Goal: Complete application form

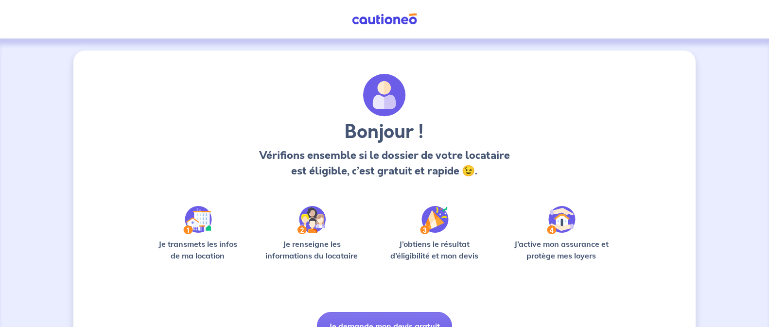
scroll to position [49, 0]
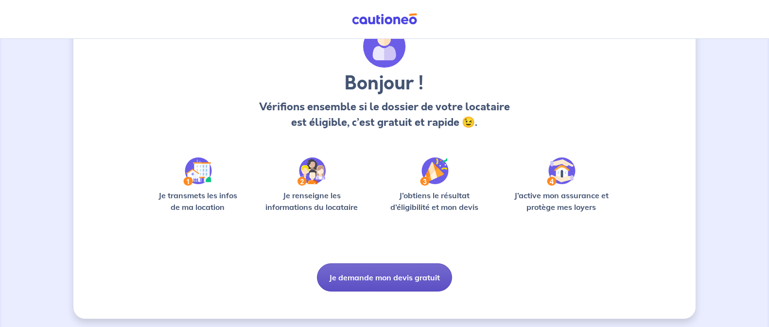
click at [396, 277] on button "Je demande mon devis gratuit" at bounding box center [384, 278] width 135 height 28
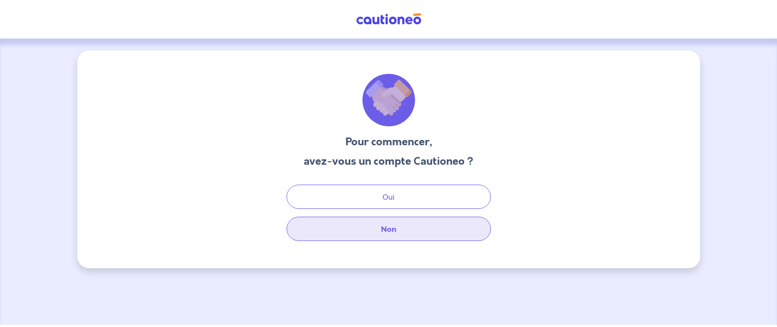
click at [374, 222] on button "Non" at bounding box center [388, 229] width 204 height 24
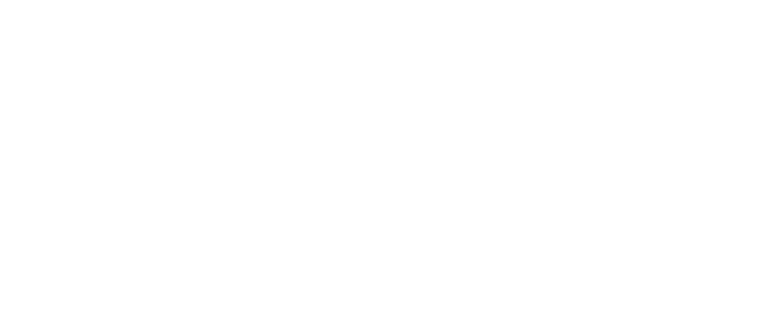
select select "FR"
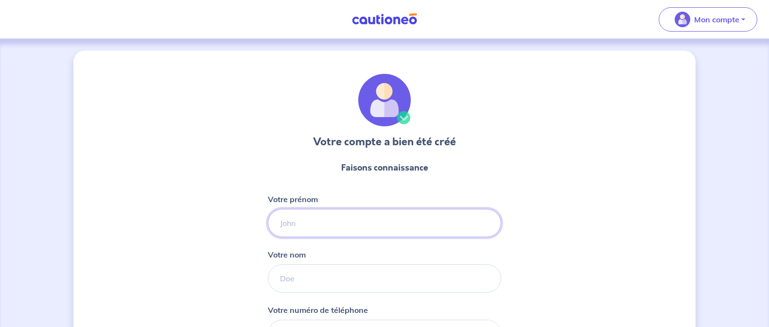
click at [353, 225] on input "Votre prénom" at bounding box center [384, 223] width 233 height 28
type input "Renan"
type input "Kerhervé"
type input "06 20 80 65 35"
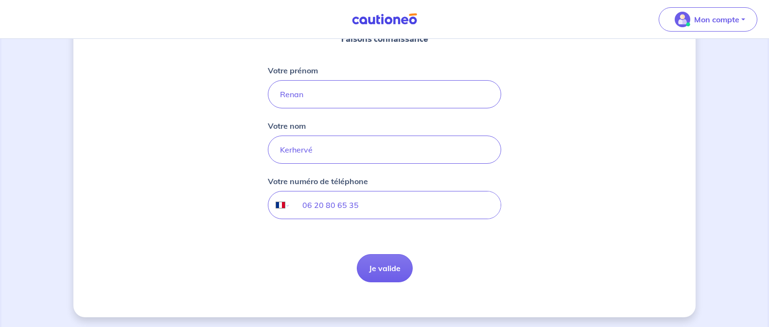
scroll to position [131, 0]
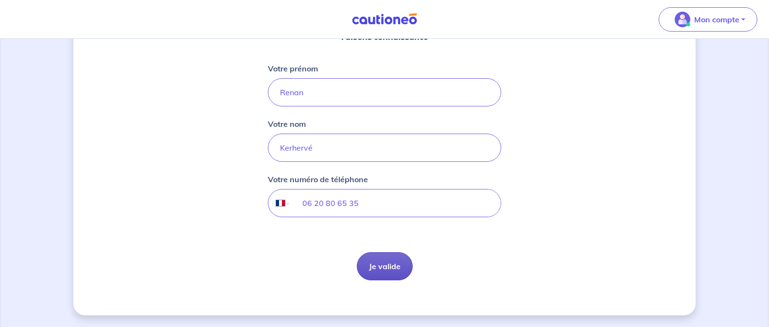
click at [384, 267] on button "Je valide" at bounding box center [385, 266] width 56 height 28
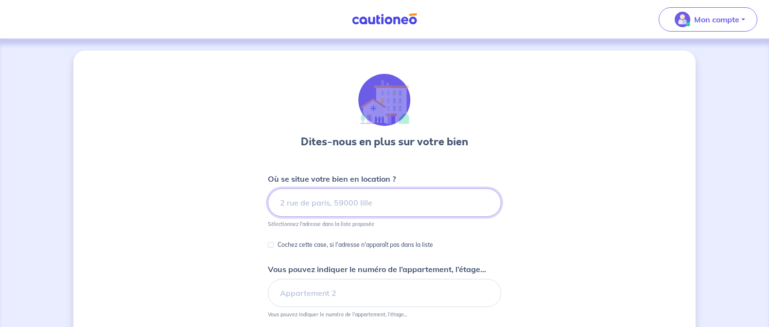
click at [377, 206] on input at bounding box center [384, 203] width 233 height 28
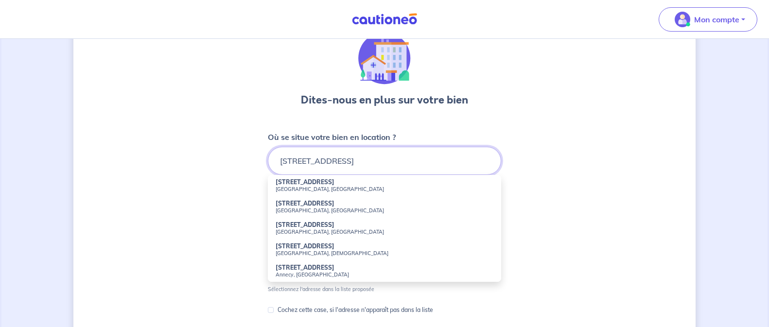
scroll to position [97, 0]
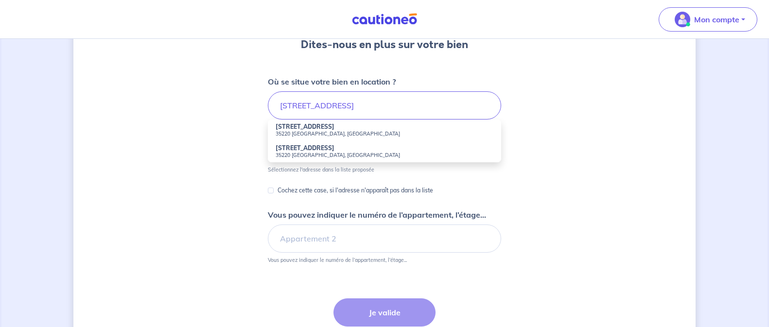
click at [323, 129] on li "[STREET_ADDRESS]" at bounding box center [384, 130] width 233 height 21
type input "[STREET_ADDRESS]"
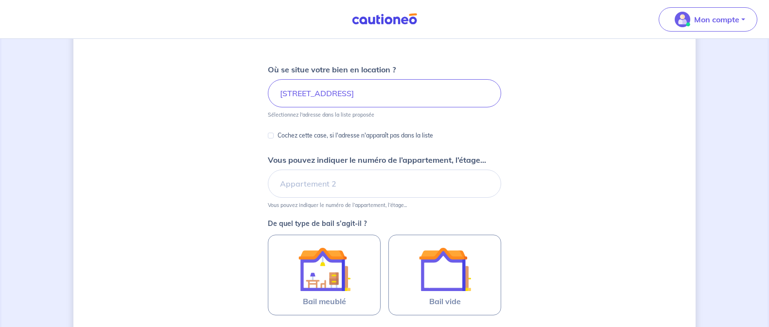
scroll to position [146, 0]
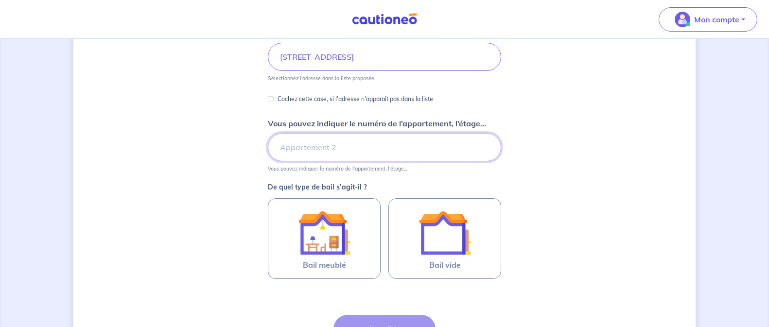
click at [389, 151] on input "Vous pouvez indiquer le numéro de l’appartement, l’étage..." at bounding box center [384, 147] width 233 height 28
click at [598, 122] on div "Dites-nous en plus sur votre bien Où se situe votre bien en location ? [STREET_…" at bounding box center [384, 160] width 622 height 510
drag, startPoint x: 355, startPoint y: 152, endPoint x: 271, endPoint y: 151, distance: 83.7
click at [271, 151] on input "B002" at bounding box center [384, 147] width 233 height 28
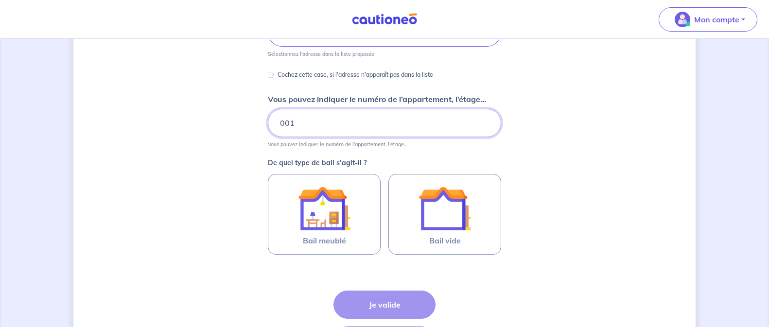
scroll to position [195, 0]
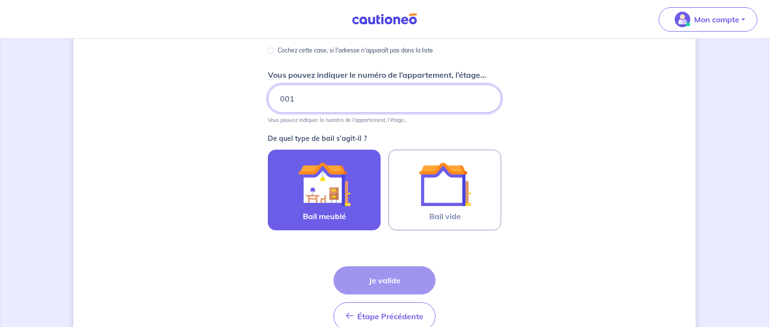
type input "001"
click at [329, 191] on img at bounding box center [324, 184] width 53 height 53
click at [0, 0] on input "Bail meublé" at bounding box center [0, 0] width 0 height 0
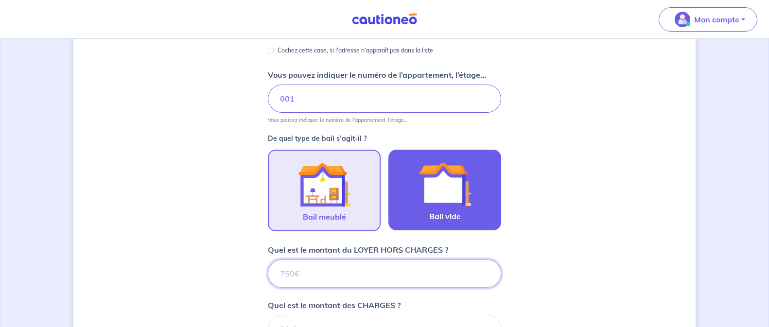
click at [418, 195] on div at bounding box center [445, 184] width 89 height 53
click at [0, 0] on input "Bail vide" at bounding box center [0, 0] width 0 height 0
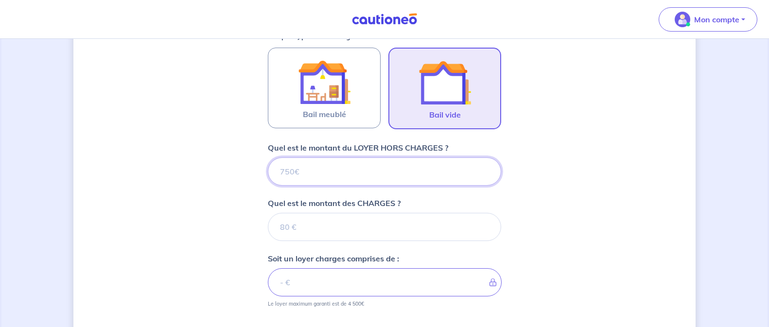
scroll to position [277, 0]
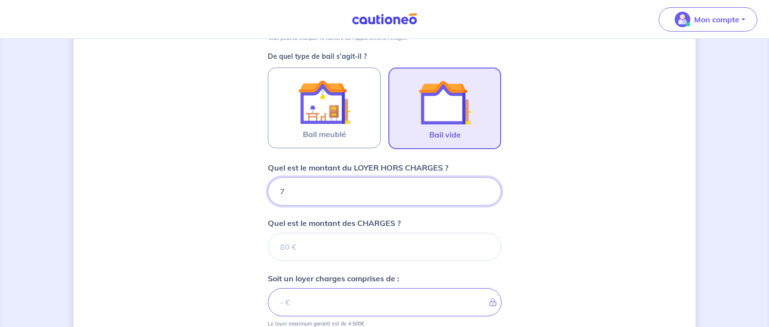
type input "71"
type input "711"
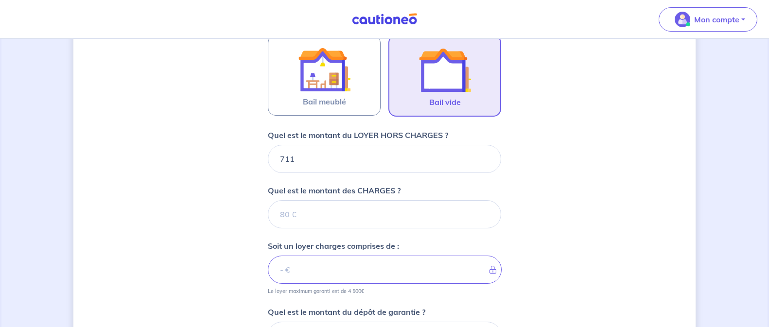
scroll to position [374, 0]
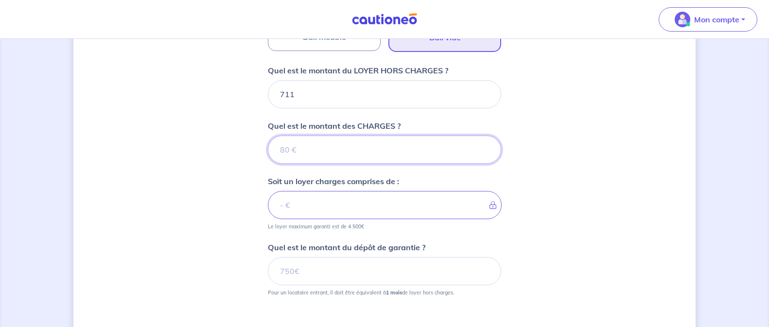
click at [396, 153] on input "Quel est le montant des CHARGES ?" at bounding box center [384, 150] width 233 height 28
type input "55"
type input "766"
type input "55"
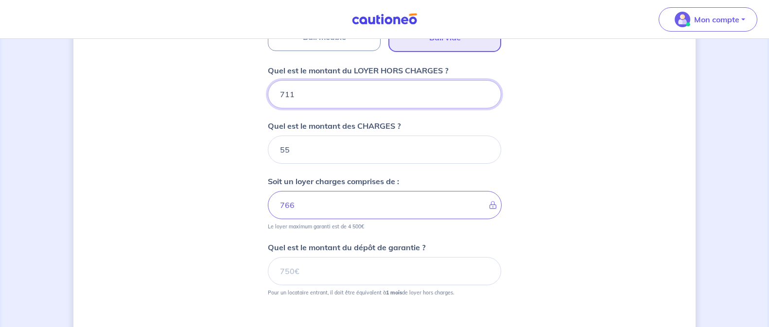
drag, startPoint x: 316, startPoint y: 96, endPoint x: 231, endPoint y: 90, distance: 84.9
click at [231, 90] on div "Dites-nous en plus sur votre bien Où se situe votre bien en location ? [STREET_…" at bounding box center [384, 54] width 622 height 754
type input "722"
type input "777"
drag, startPoint x: 304, startPoint y: 99, endPoint x: 258, endPoint y: 89, distance: 46.6
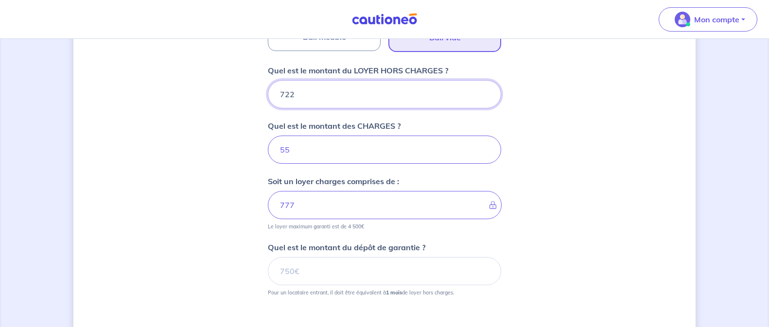
click at [258, 89] on div "Dites-nous en plus sur votre bien Où se situe votre bien en location ? [STREET_…" at bounding box center [384, 54] width 622 height 754
type input "7"
type input "62"
type input "715"
type input "770"
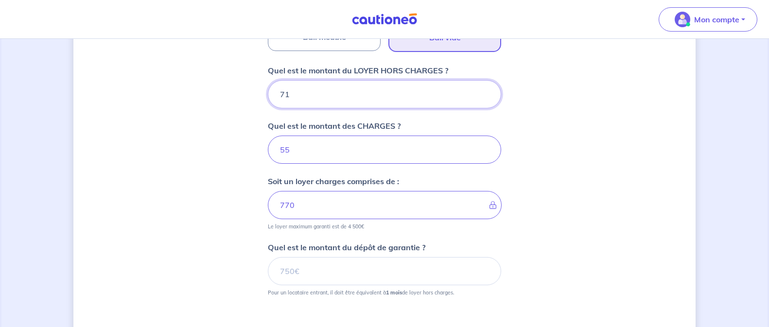
type input "7"
type input "62"
type input "715"
type input "770"
type input "7"
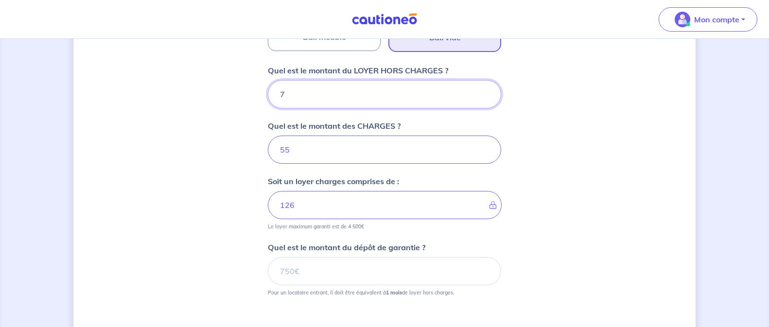
type input "62"
type input "710"
type input "765"
type input "7"
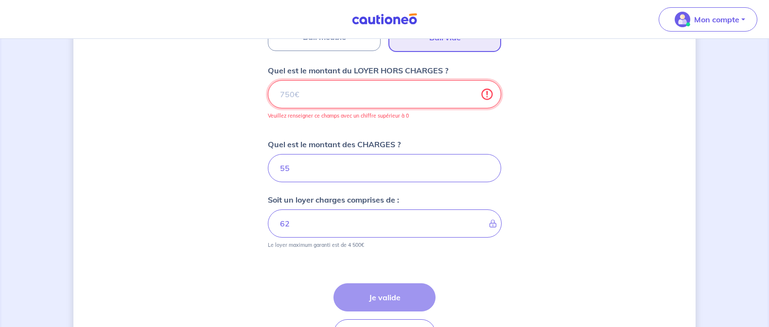
type input "55"
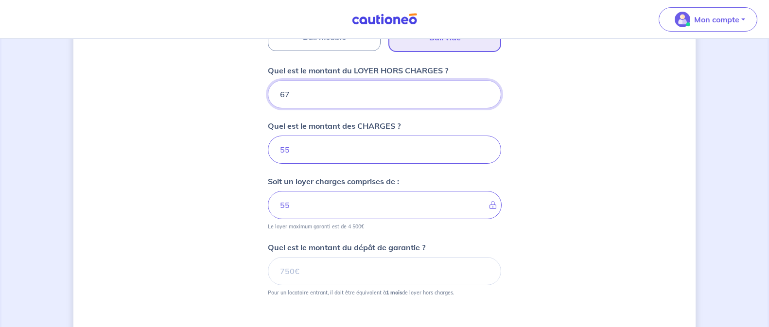
type input "677"
type input "732"
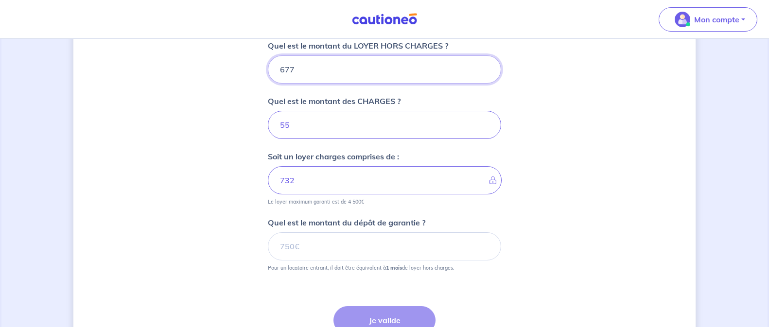
scroll to position [423, 0]
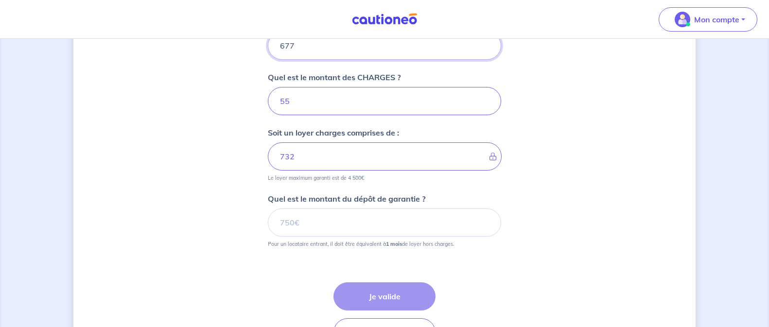
type input "677"
click at [396, 226] on input "Quel est le montant du dépôt de garantie ?" at bounding box center [384, 223] width 233 height 28
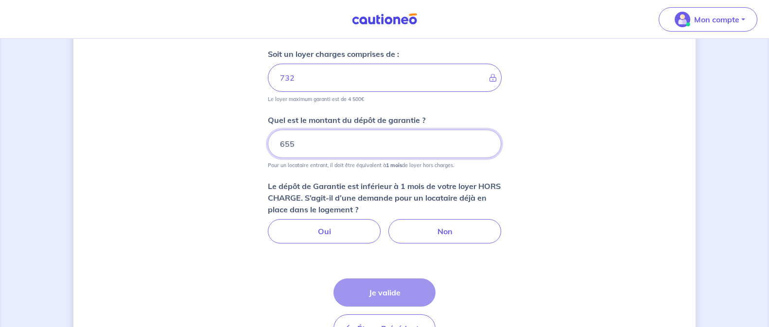
scroll to position [564, 0]
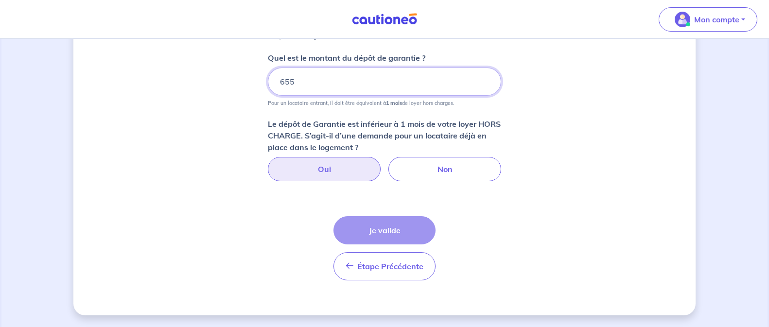
type input "655"
click at [333, 178] on label "Oui" at bounding box center [324, 169] width 113 height 24
click at [382, 163] on input "Oui" at bounding box center [385, 160] width 6 height 6
radio input "true"
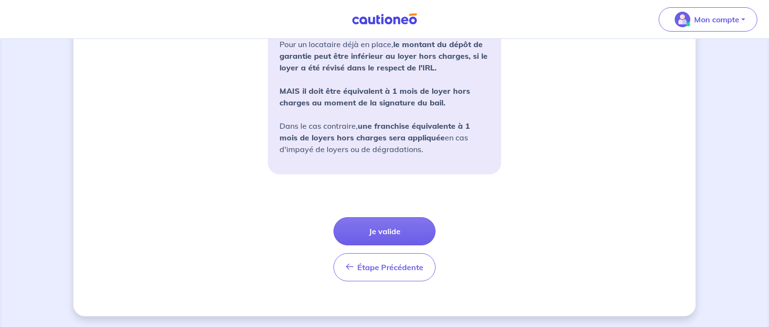
scroll to position [782, 0]
click at [362, 231] on button "Je valide" at bounding box center [385, 230] width 102 height 28
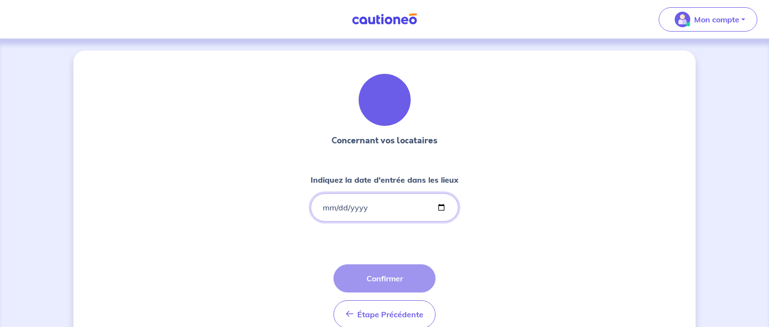
click at [376, 207] on input "Indiquez la date d'entrée dans les lieux" at bounding box center [385, 208] width 148 height 28
click at [387, 210] on input "Indiquez la date d'entrée dans les lieux" at bounding box center [385, 208] width 148 height 28
drag, startPoint x: 368, startPoint y: 208, endPoint x: 362, endPoint y: 208, distance: 5.8
click at [363, 208] on input "Indiquez la date d'entrée dans les lieux" at bounding box center [385, 208] width 148 height 28
click at [332, 207] on input "Indiquez la date d'entrée dans les lieux" at bounding box center [385, 208] width 148 height 28
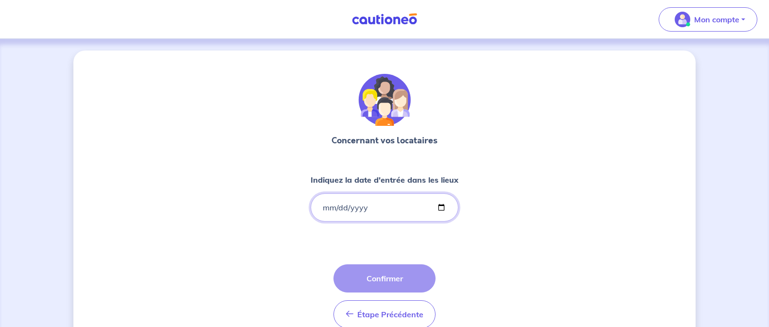
click at [345, 207] on input "Indiquez la date d'entrée dans les lieux" at bounding box center [385, 208] width 148 height 28
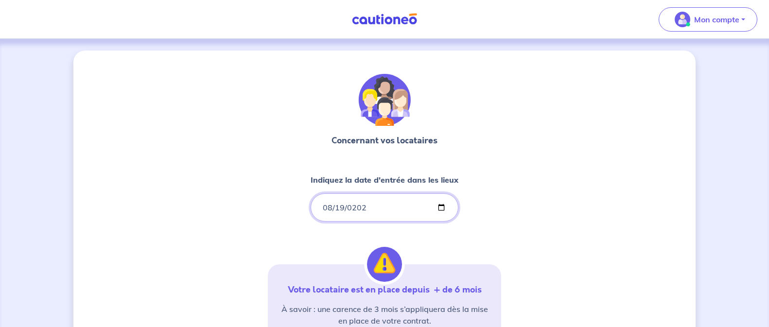
type input "[DATE]"
click at [535, 183] on div "Concernant vos locataires Indiquez la date d'entrée dans les lieux [DATE] Votre…" at bounding box center [384, 297] width 622 height 492
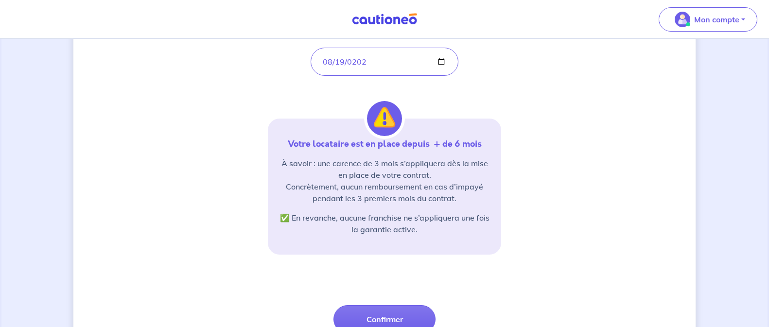
scroll to position [195, 0]
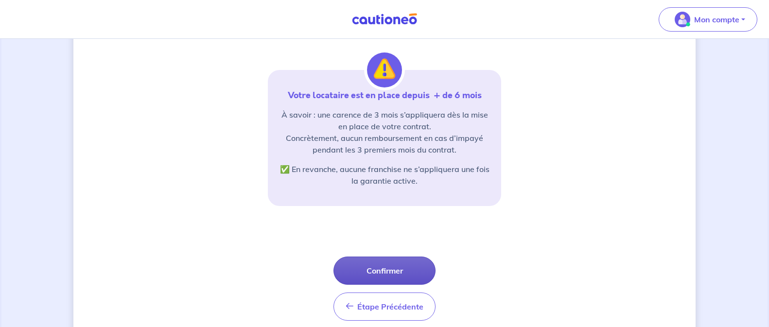
click at [402, 275] on button "Confirmer" at bounding box center [385, 271] width 102 height 28
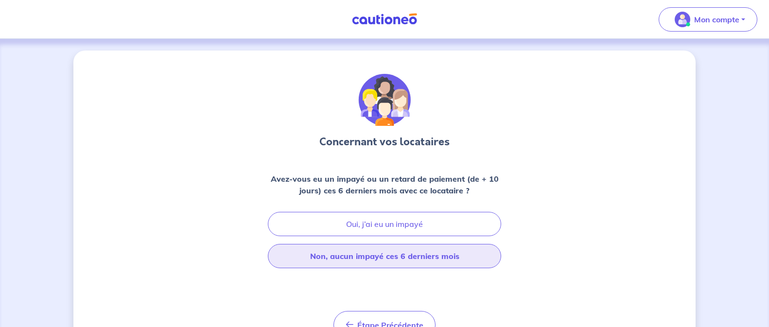
click at [384, 265] on button "Non, aucun impayé ces 6 derniers mois" at bounding box center [384, 256] width 233 height 24
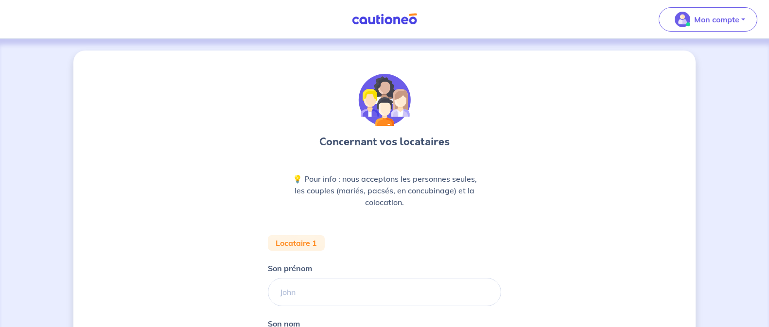
click at [394, 19] on img at bounding box center [384, 19] width 73 height 12
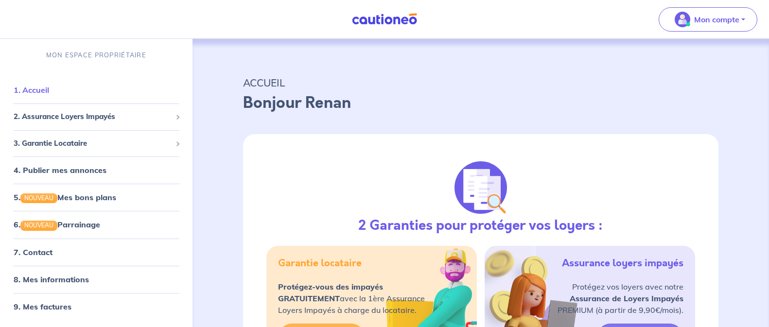
click at [40, 87] on link "1. Accueil" at bounding box center [32, 90] width 36 height 10
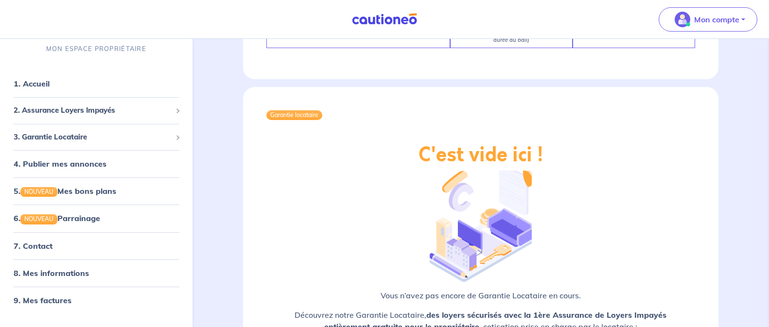
scroll to position [827, 0]
